Goal: Task Accomplishment & Management: Use online tool/utility

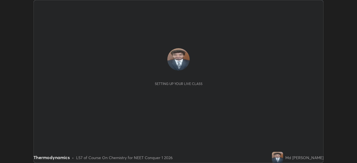
scroll to position [163, 356]
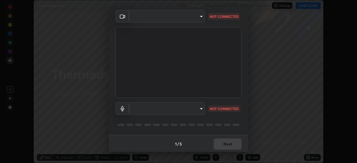
type input "d5d1096bb91751ddbc4e14a102c0e37309a205399cb77019be1f1076424a97fc"
type input "communications"
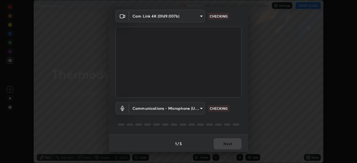
scroll to position [20, 0]
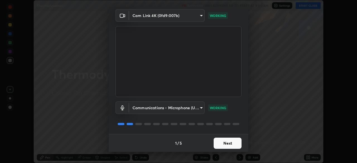
click at [218, 142] on button "Next" at bounding box center [227, 143] width 28 height 11
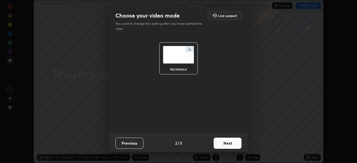
scroll to position [0, 0]
click at [220, 143] on button "Next" at bounding box center [227, 143] width 28 height 11
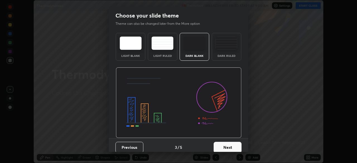
click at [220, 143] on button "Next" at bounding box center [227, 147] width 28 height 11
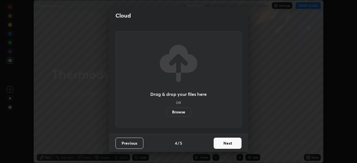
click at [220, 145] on button "Next" at bounding box center [227, 143] width 28 height 11
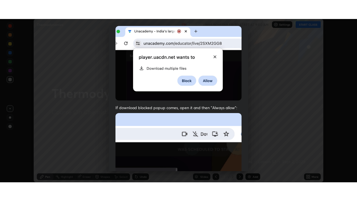
scroll to position [133, 0]
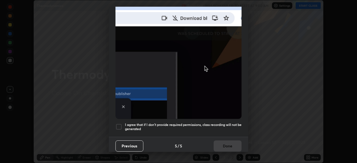
click at [120, 123] on div at bounding box center [118, 126] width 7 height 7
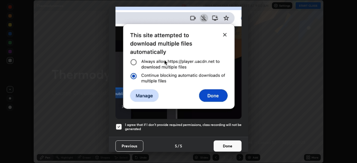
click at [220, 144] on button "Done" at bounding box center [227, 145] width 28 height 11
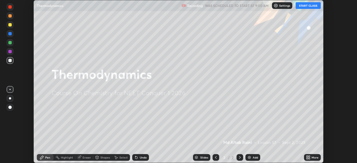
click at [248, 158] on img at bounding box center [249, 157] width 4 height 4
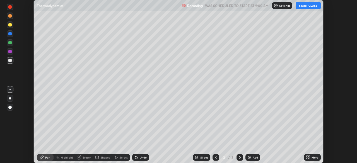
click at [314, 157] on div "More" at bounding box center [314, 157] width 7 height 3
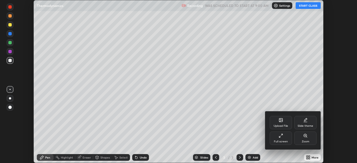
click at [283, 141] on div "Full screen" at bounding box center [281, 141] width 14 height 3
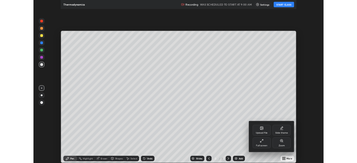
scroll to position [201, 357]
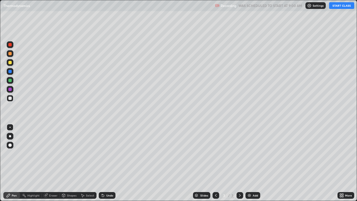
click at [338, 6] on button "START CLASS" at bounding box center [341, 5] width 25 height 7
click at [86, 163] on div "Select" at bounding box center [90, 195] width 8 height 3
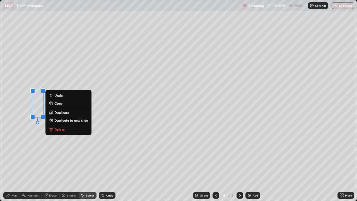
click at [60, 128] on p "Delete" at bounding box center [59, 129] width 10 height 4
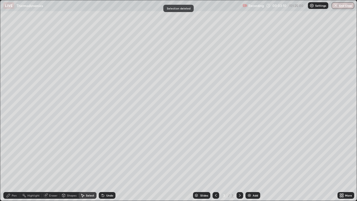
click at [10, 163] on icon at bounding box center [8, 195] width 4 height 4
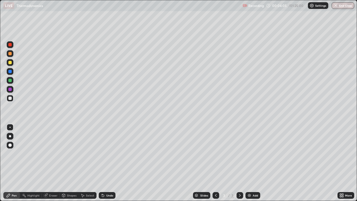
click at [91, 163] on div "Select" at bounding box center [90, 195] width 8 height 3
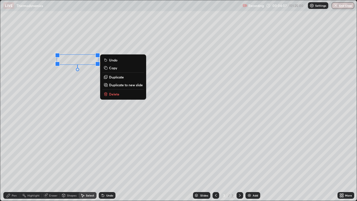
click at [118, 93] on p "Delete" at bounding box center [114, 94] width 10 height 4
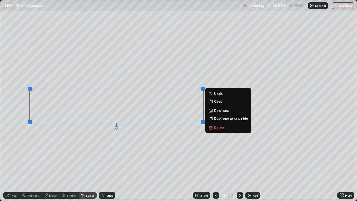
click at [204, 155] on div "0 ° Undo Copy Duplicate Duplicate to new slide Delete" at bounding box center [178, 100] width 356 height 200
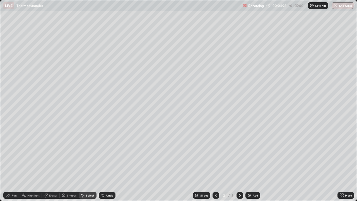
click at [250, 163] on img at bounding box center [249, 195] width 4 height 4
click at [12, 163] on div "Pen" at bounding box center [14, 195] width 5 height 3
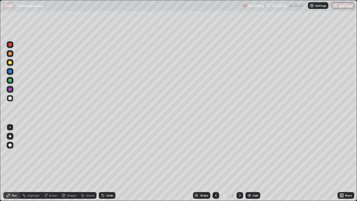
click at [89, 163] on div "Select" at bounding box center [90, 195] width 8 height 3
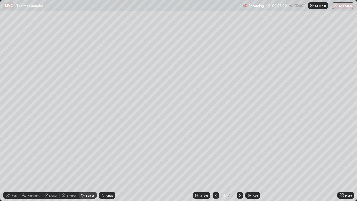
click at [11, 163] on div "Pen" at bounding box center [11, 195] width 17 height 7
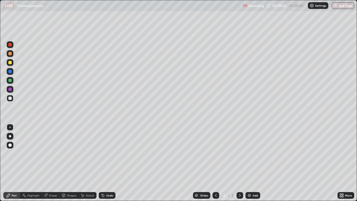
click at [104, 163] on div "Undo" at bounding box center [107, 195] width 17 height 7
click at [88, 163] on div "Select" at bounding box center [90, 195] width 8 height 3
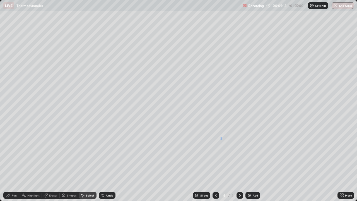
click at [221, 142] on div "0 ° Undo Copy Duplicate Duplicate to new slide Delete" at bounding box center [178, 100] width 356 height 200
click at [224, 136] on div "0 ° Undo Copy Duplicate Duplicate to new slide Delete" at bounding box center [178, 100] width 356 height 200
click at [13, 163] on div "Pen" at bounding box center [14, 195] width 5 height 3
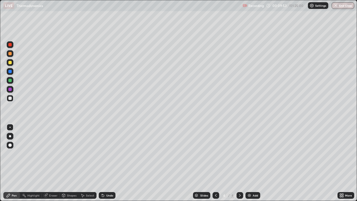
click at [247, 163] on img at bounding box center [249, 195] width 4 height 4
click at [107, 163] on div "Undo" at bounding box center [107, 195] width 17 height 7
click at [108, 163] on div "Undo" at bounding box center [109, 195] width 7 height 3
click at [102, 163] on icon at bounding box center [103, 195] width 2 height 2
click at [106, 163] on div "Undo" at bounding box center [109, 195] width 7 height 3
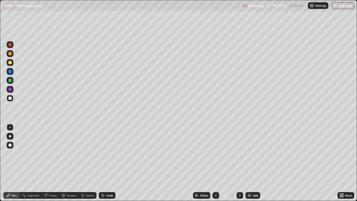
click at [48, 163] on div "Eraser" at bounding box center [51, 195] width 18 height 7
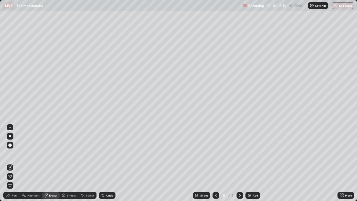
click at [13, 163] on div "Pen" at bounding box center [14, 195] width 5 height 3
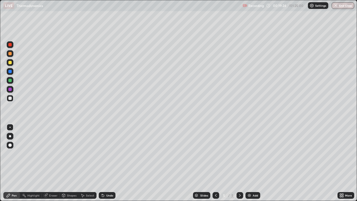
click at [250, 163] on img at bounding box center [249, 195] width 4 height 4
click at [88, 163] on div "Select" at bounding box center [90, 195] width 8 height 3
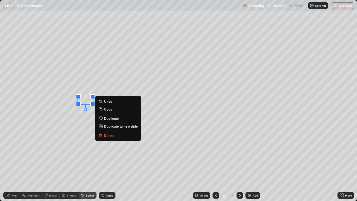
click at [116, 133] on button "Delete" at bounding box center [118, 135] width 42 height 7
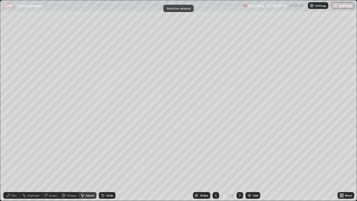
click at [13, 163] on div "Pen" at bounding box center [14, 195] width 5 height 3
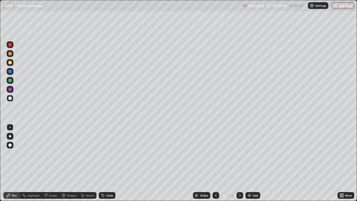
click at [250, 163] on img at bounding box center [249, 195] width 4 height 4
click at [215, 163] on icon at bounding box center [215, 195] width 4 height 4
click at [239, 163] on icon at bounding box center [239, 195] width 4 height 4
click at [89, 163] on div "Select" at bounding box center [90, 195] width 8 height 3
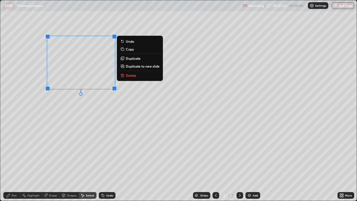
click at [13, 163] on div "Pen" at bounding box center [14, 195] width 5 height 3
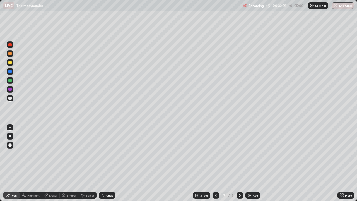
click at [87, 163] on div "Select" at bounding box center [90, 195] width 8 height 3
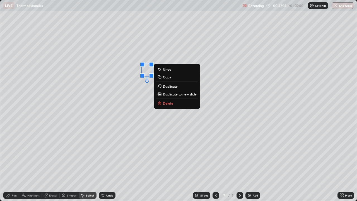
click at [168, 101] on p "Delete" at bounding box center [168, 103] width 10 height 4
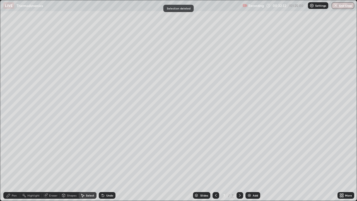
click at [13, 163] on div "Pen" at bounding box center [11, 195] width 17 height 7
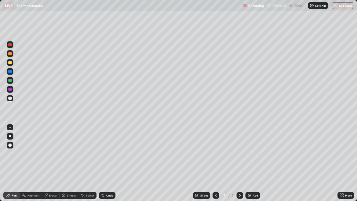
click at [89, 163] on div "Select" at bounding box center [90, 195] width 8 height 3
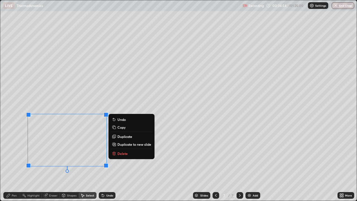
click at [12, 163] on div "Pen" at bounding box center [14, 195] width 5 height 3
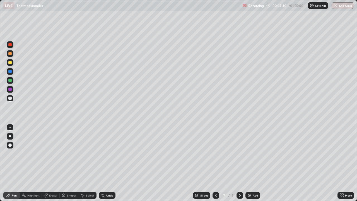
click at [87, 163] on div "Select" at bounding box center [90, 195] width 8 height 3
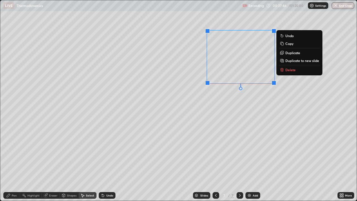
click at [208, 130] on div "0 ° Undo Copy Duplicate Duplicate to new slide Delete" at bounding box center [178, 100] width 356 height 200
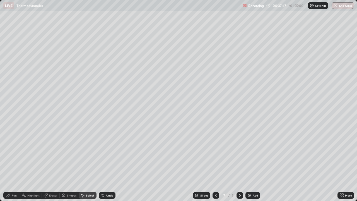
click at [50, 163] on div "Eraser" at bounding box center [53, 195] width 8 height 3
click at [18, 163] on div "Pen" at bounding box center [11, 195] width 17 height 7
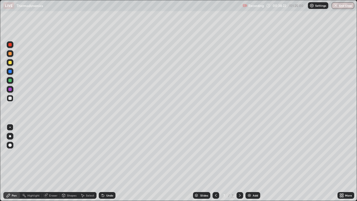
click at [88, 163] on div "Select" at bounding box center [88, 195] width 18 height 7
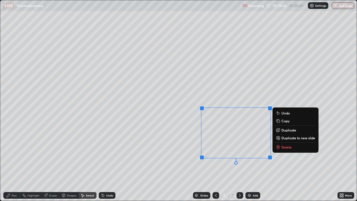
click at [14, 163] on div "Pen" at bounding box center [14, 195] width 5 height 3
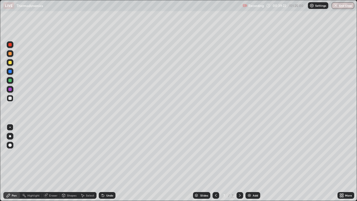
click at [10, 89] on div at bounding box center [9, 89] width 3 height 3
click at [10, 98] on div at bounding box center [9, 97] width 3 height 3
click at [249, 163] on img at bounding box center [249, 195] width 4 height 4
click at [50, 163] on div "Eraser" at bounding box center [53, 195] width 8 height 3
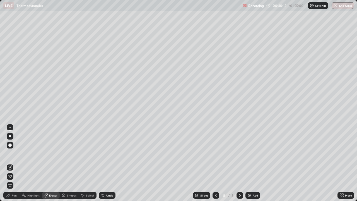
click at [13, 163] on div "Pen" at bounding box center [14, 195] width 5 height 3
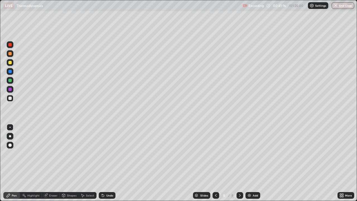
click at [48, 163] on div "Eraser" at bounding box center [51, 195] width 18 height 7
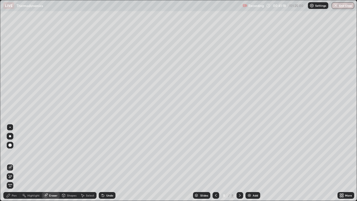
click at [5, 163] on div "Pen" at bounding box center [11, 195] width 17 height 7
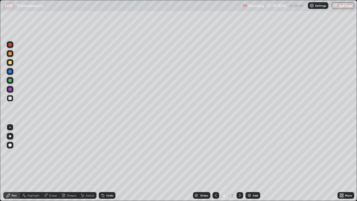
click at [105, 163] on div "Undo" at bounding box center [107, 195] width 17 height 7
click at [10, 63] on div at bounding box center [9, 62] width 3 height 3
click at [109, 163] on div "Undo" at bounding box center [109, 195] width 7 height 3
click at [108, 163] on div "Undo" at bounding box center [109, 195] width 7 height 3
click at [107, 163] on div "Undo" at bounding box center [109, 195] width 7 height 3
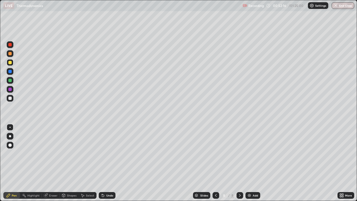
click at [108, 163] on div "Undo" at bounding box center [109, 195] width 7 height 3
click at [249, 163] on img at bounding box center [249, 195] width 4 height 4
click at [89, 163] on div "Select" at bounding box center [90, 195] width 8 height 3
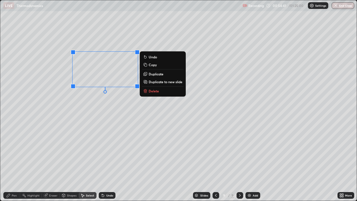
click at [154, 91] on p "Delete" at bounding box center [154, 91] width 10 height 4
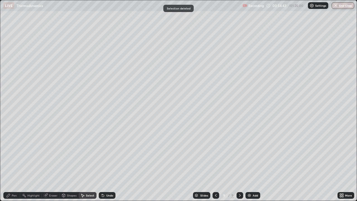
click at [12, 163] on div "Pen" at bounding box center [14, 195] width 5 height 3
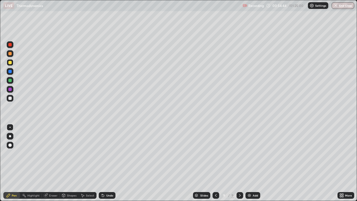
click at [10, 100] on div at bounding box center [10, 98] width 7 height 7
click at [88, 163] on div "Select" at bounding box center [90, 195] width 8 height 3
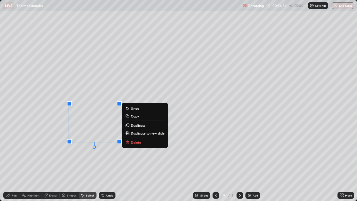
click at [136, 141] on p "Delete" at bounding box center [136, 142] width 10 height 4
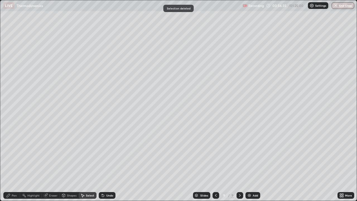
click at [11, 163] on div "Pen" at bounding box center [11, 195] width 17 height 7
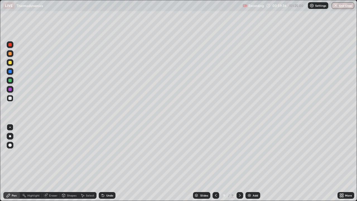
click at [105, 163] on div "Undo" at bounding box center [107, 195] width 17 height 7
click at [48, 163] on div "Eraser" at bounding box center [51, 195] width 18 height 7
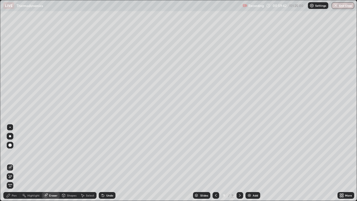
click at [84, 163] on icon at bounding box center [82, 195] width 4 height 4
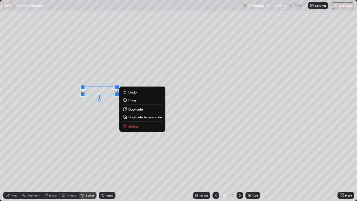
click at [133, 124] on p "Delete" at bounding box center [133, 126] width 10 height 4
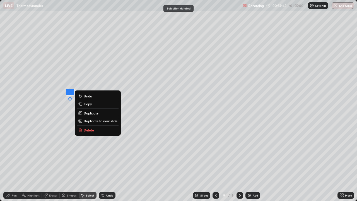
click at [91, 128] on p "Delete" at bounding box center [89, 130] width 10 height 4
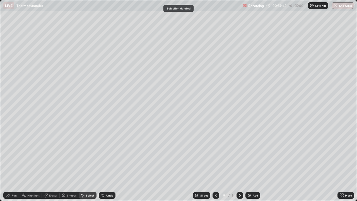
click at [12, 163] on div "Pen" at bounding box center [14, 195] width 5 height 3
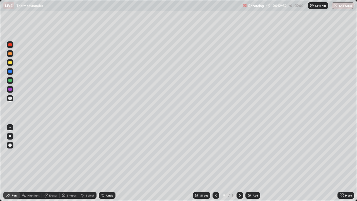
click at [106, 163] on div "Undo" at bounding box center [109, 195] width 7 height 3
click at [107, 163] on div "Undo" at bounding box center [109, 195] width 7 height 3
click at [249, 163] on img at bounding box center [249, 195] width 4 height 4
click at [214, 163] on icon at bounding box center [215, 195] width 4 height 4
click at [104, 163] on icon at bounding box center [103, 195] width 4 height 4
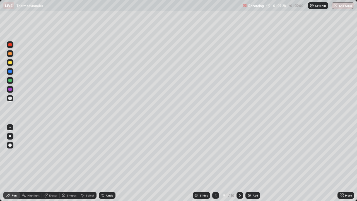
click at [106, 163] on div "Undo" at bounding box center [109, 195] width 7 height 3
click at [106, 163] on div "Undo" at bounding box center [107, 195] width 17 height 7
click at [241, 163] on div at bounding box center [239, 195] width 7 height 7
click at [215, 163] on icon at bounding box center [215, 195] width 4 height 4
click at [108, 163] on div "Undo" at bounding box center [109, 195] width 7 height 3
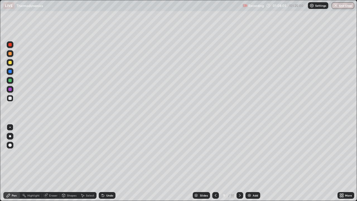
click at [106, 163] on div "Undo" at bounding box center [109, 195] width 7 height 3
click at [107, 163] on div "Undo" at bounding box center [107, 195] width 17 height 7
click at [240, 163] on icon at bounding box center [239, 195] width 4 height 4
click at [249, 163] on img at bounding box center [249, 195] width 4 height 4
click at [107, 163] on div "Undo" at bounding box center [109, 195] width 7 height 3
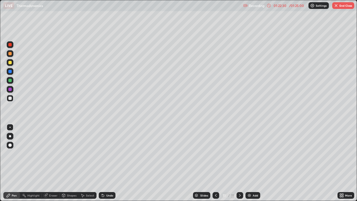
click at [109, 163] on div "Undo" at bounding box center [109, 195] width 7 height 3
click at [110, 163] on div "Undo" at bounding box center [107, 195] width 17 height 7
click at [112, 163] on div "Undo" at bounding box center [109, 195] width 7 height 3
click at [10, 81] on div at bounding box center [9, 80] width 3 height 3
click at [348, 6] on button "End Class" at bounding box center [343, 5] width 22 height 7
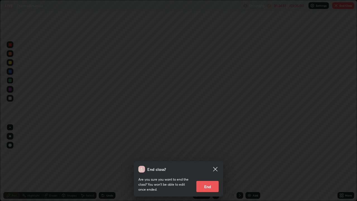
click at [210, 163] on button "End" at bounding box center [207, 186] width 22 height 11
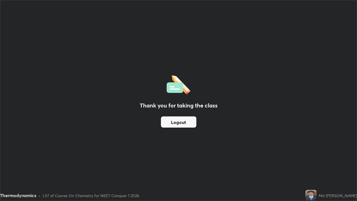
click at [298, 156] on div "Thank you for taking the class Logout" at bounding box center [178, 100] width 356 height 200
click at [316, 163] on img at bounding box center [310, 195] width 11 height 11
click at [192, 123] on button "Logout" at bounding box center [178, 121] width 35 height 11
click at [189, 124] on button "Logout" at bounding box center [178, 121] width 35 height 11
click at [190, 123] on button "Logout" at bounding box center [178, 121] width 35 height 11
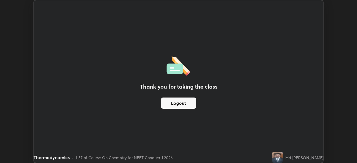
scroll to position [27705, 27511]
